Goal: Book appointment/travel/reservation

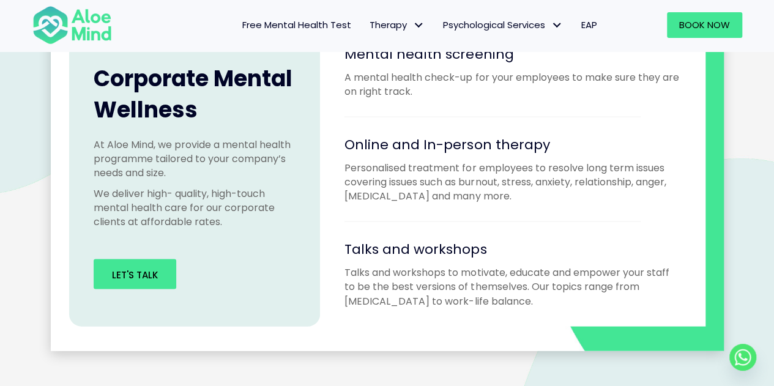
scroll to position [1040, 0]
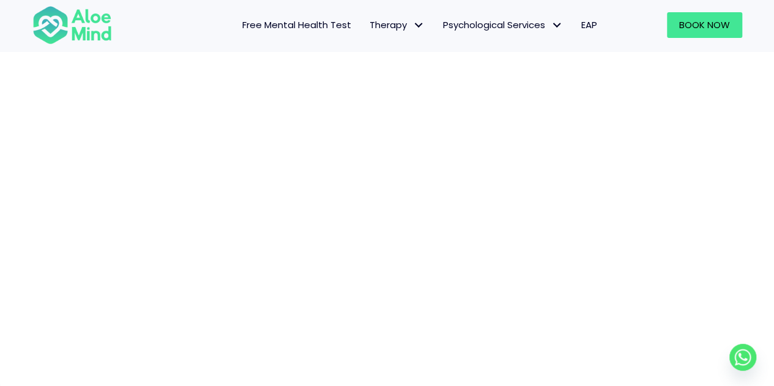
scroll to position [187, 0]
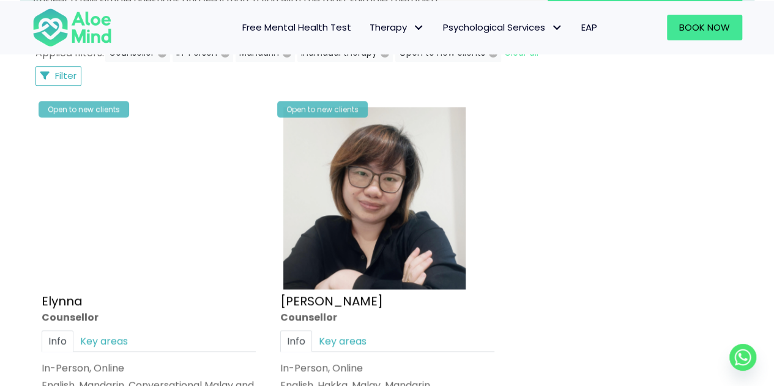
scroll to position [673, 0]
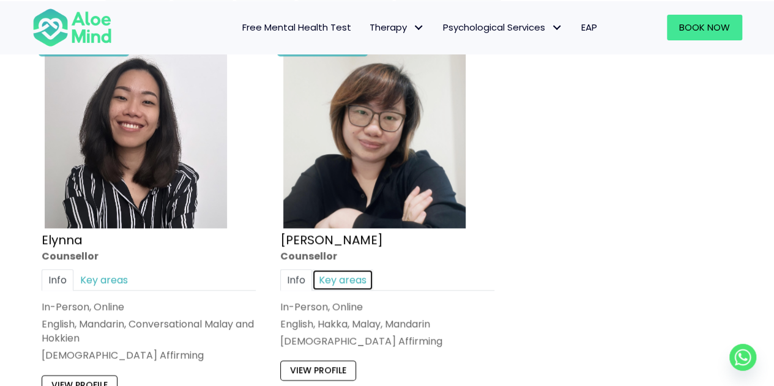
click at [341, 281] on link "Key areas" at bounding box center [342, 279] width 61 height 21
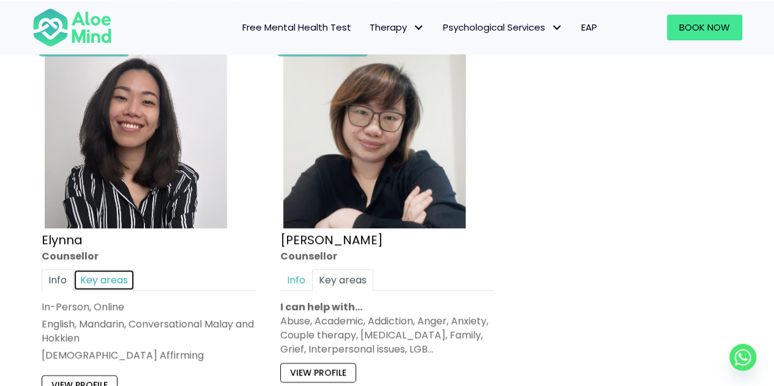
click at [115, 274] on link "Key areas" at bounding box center [103, 279] width 61 height 21
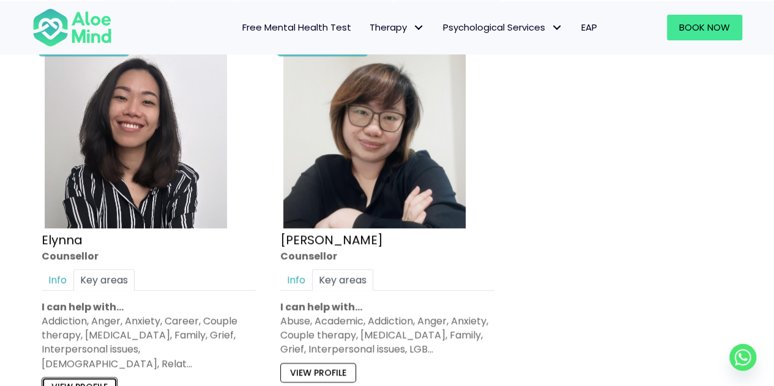
click at [75, 377] on link "View profile" at bounding box center [80, 387] width 76 height 20
click at [340, 369] on link "View profile" at bounding box center [318, 373] width 76 height 20
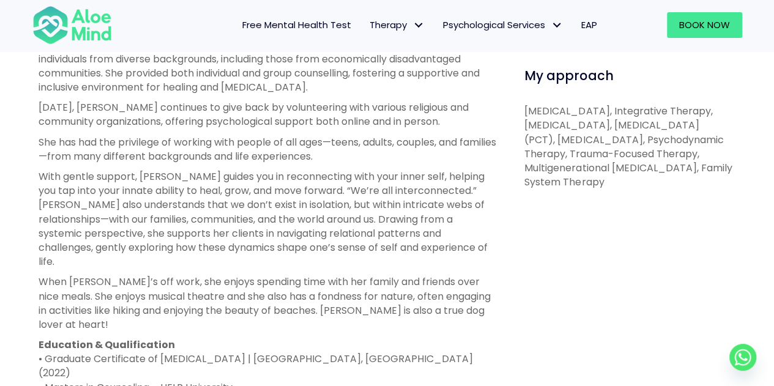
scroll to position [612, 0]
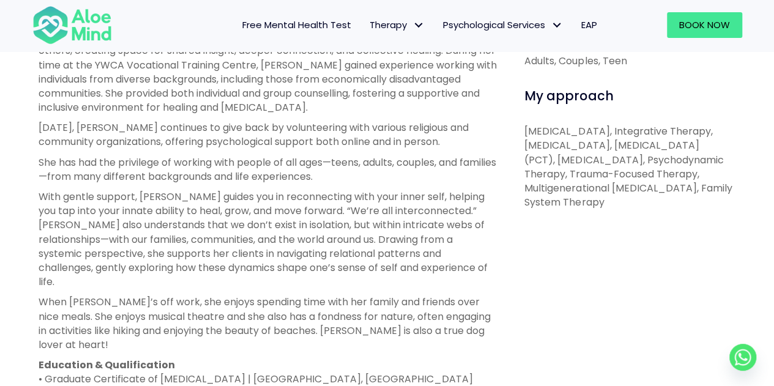
click at [0, 124] on div "[PERSON_NAME] Open to new clients [PERSON_NAME] English, Hakka, Malay, Mandarin…" at bounding box center [387, 191] width 774 height 1237
